Goal: Task Accomplishment & Management: Complete application form

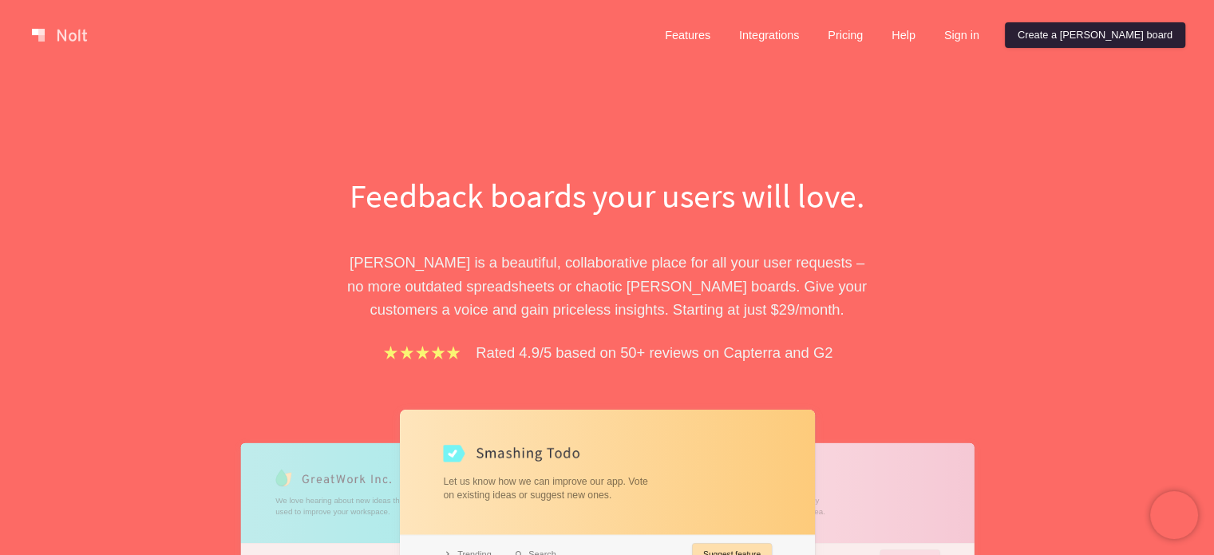
click at [1123, 35] on link "Create a [PERSON_NAME] board" at bounding box center [1095, 35] width 180 height 26
click at [992, 35] on link "Sign in" at bounding box center [962, 35] width 61 height 26
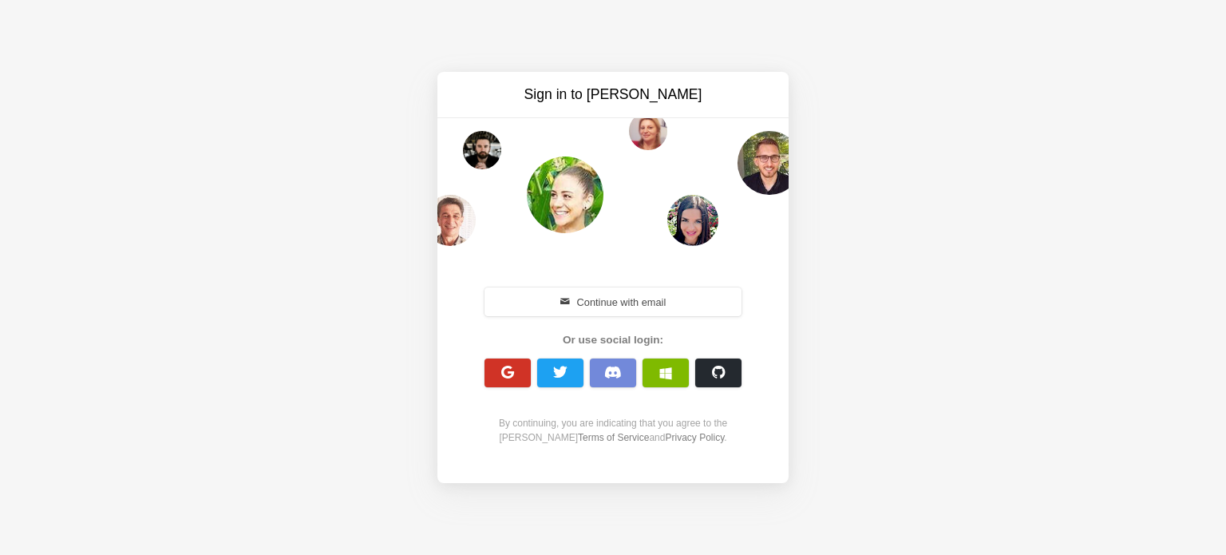
click at [501, 379] on span "button" at bounding box center [508, 372] width 15 height 15
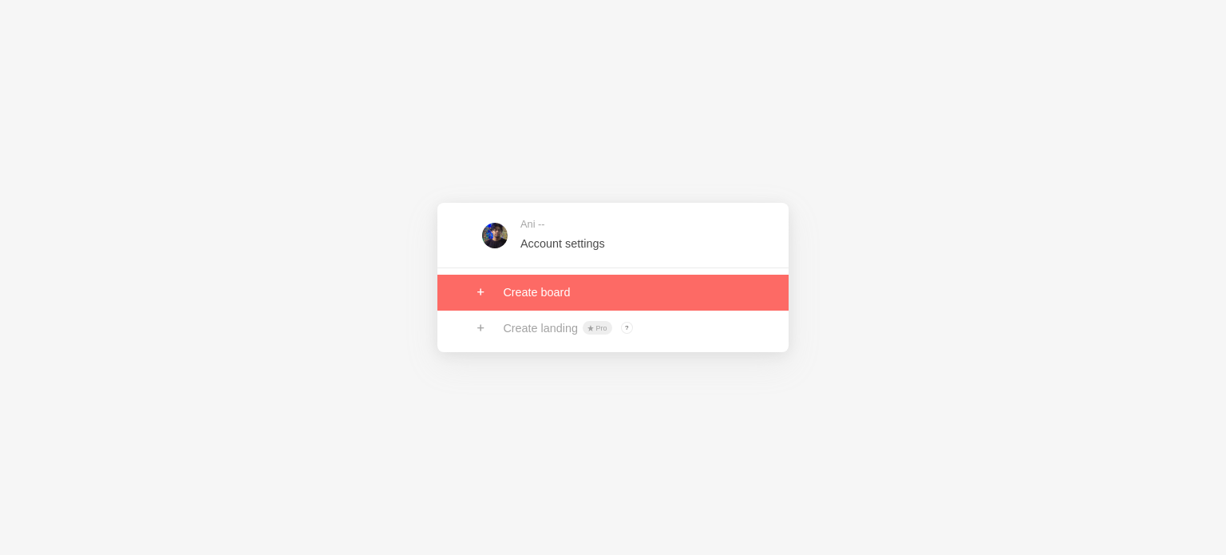
click at [565, 293] on link at bounding box center [613, 292] width 351 height 35
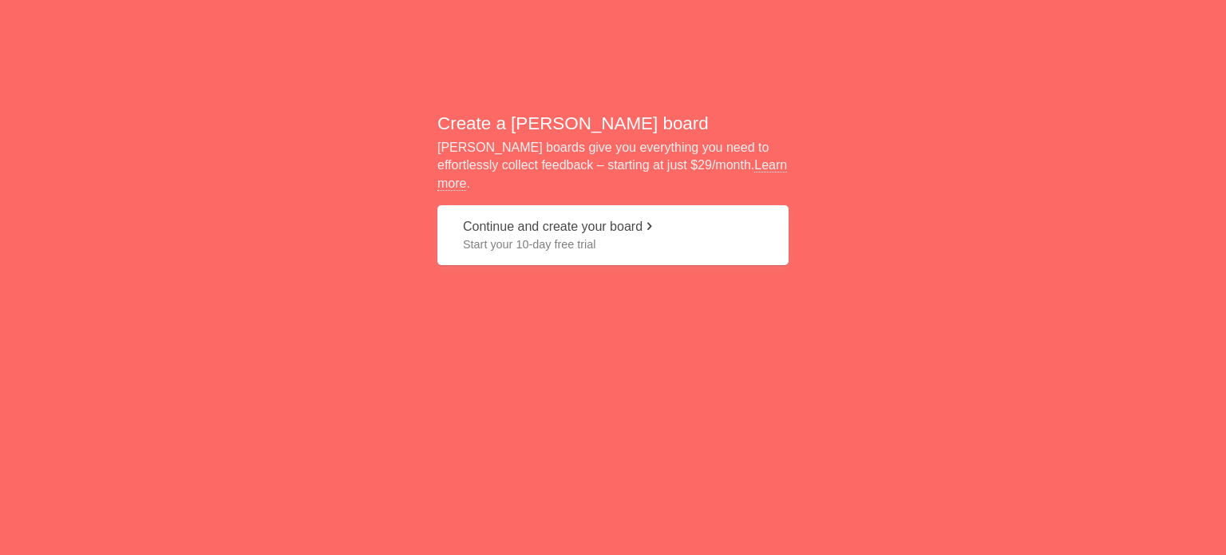
click at [589, 226] on button "Continue and create your board Start your 10-day free trial" at bounding box center [613, 235] width 351 height 60
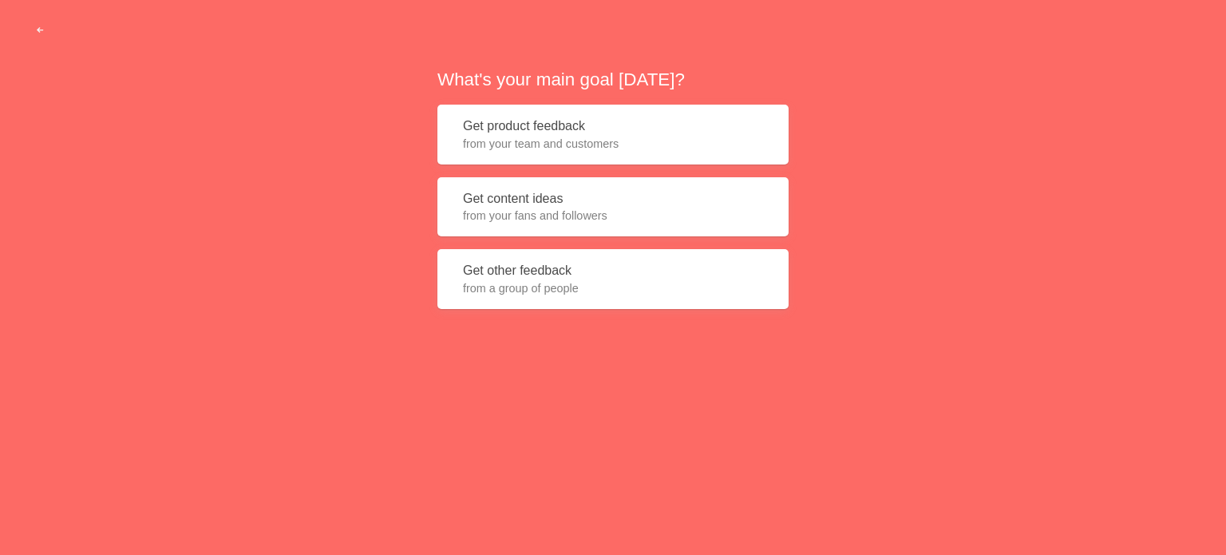
click at [545, 133] on button "Get product feedback from your team and customers" at bounding box center [613, 135] width 351 height 60
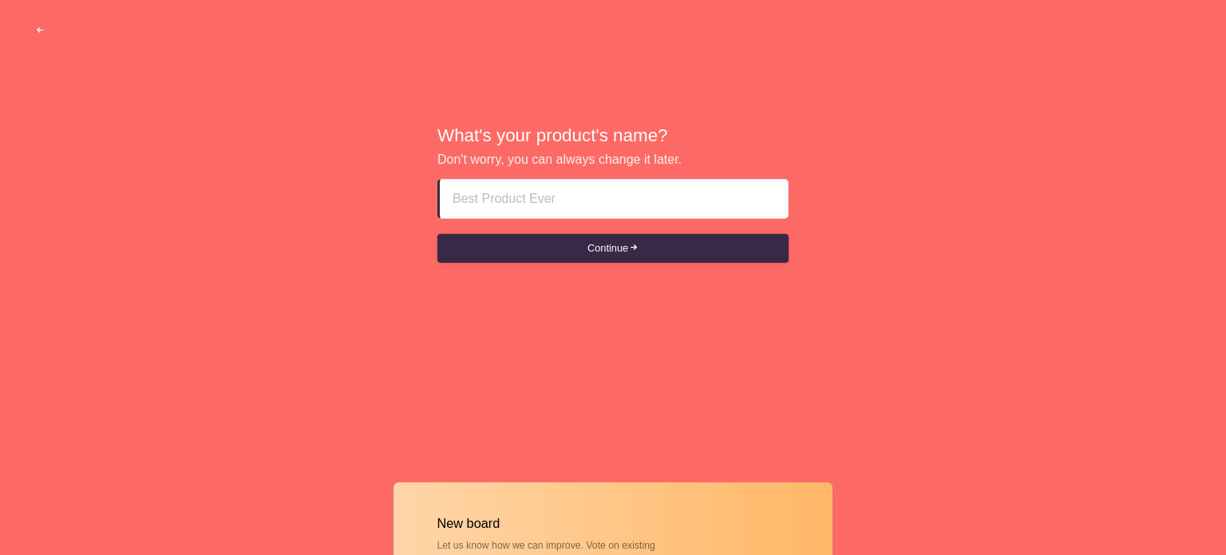
click at [537, 197] on input at bounding box center [614, 199] width 323 height 38
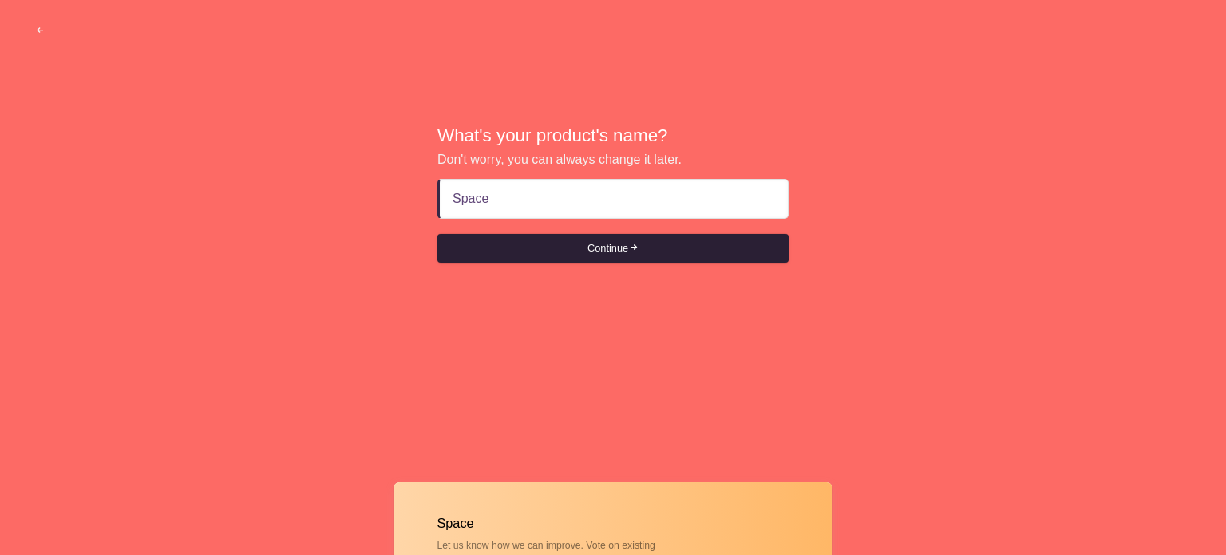
click at [620, 250] on button "Continue" at bounding box center [613, 248] width 351 height 29
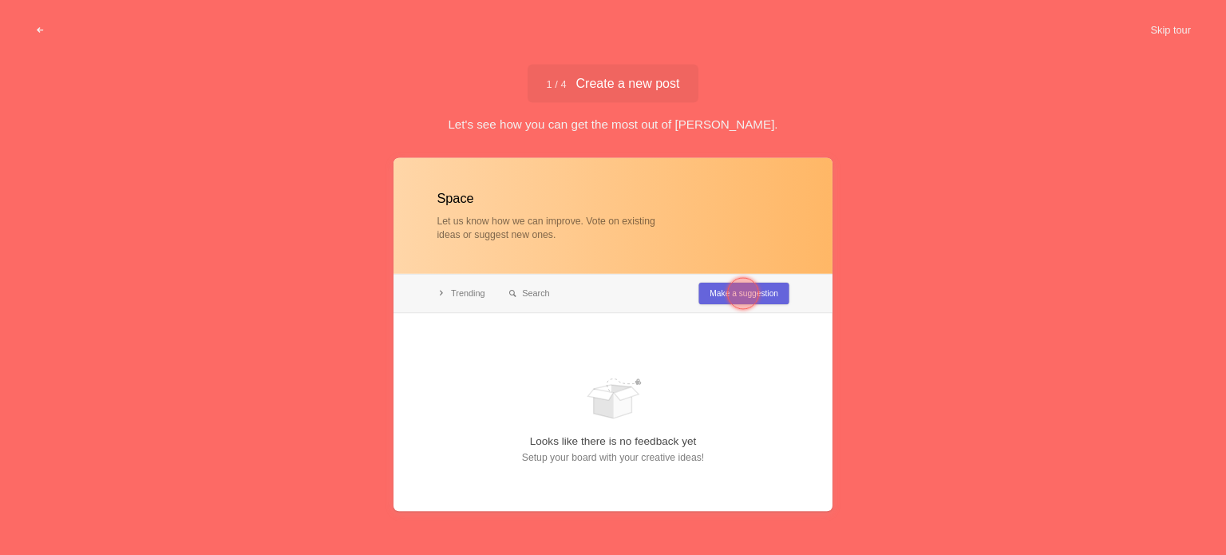
type input "Space"
click at [766, 291] on div at bounding box center [743, 292] width 57 height 57
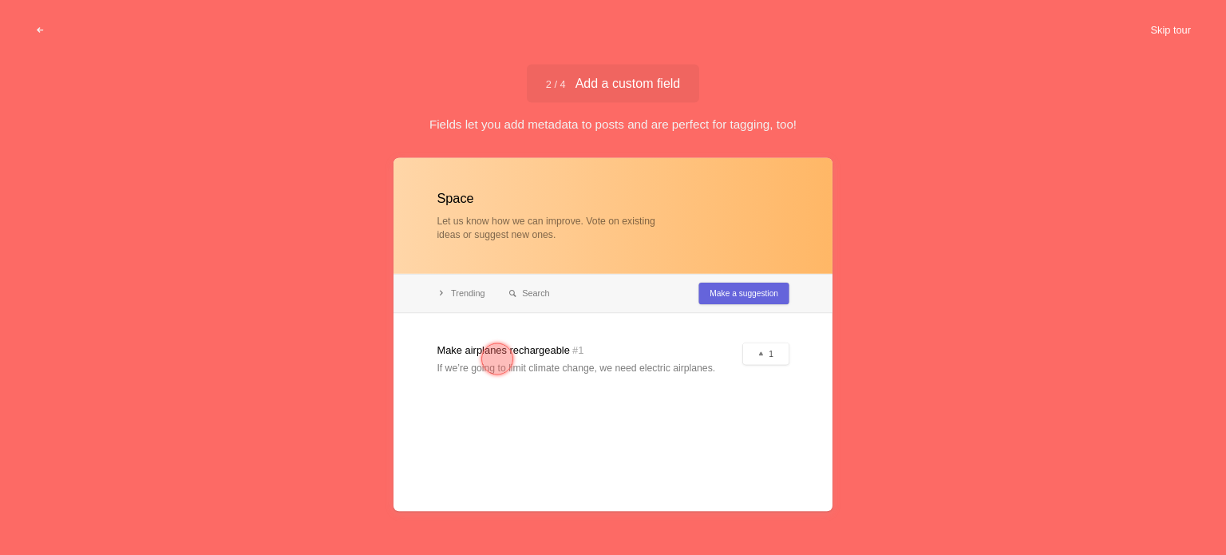
click at [1156, 25] on button "Skip tour" at bounding box center [1170, 30] width 79 height 29
